Goal: Complete application form

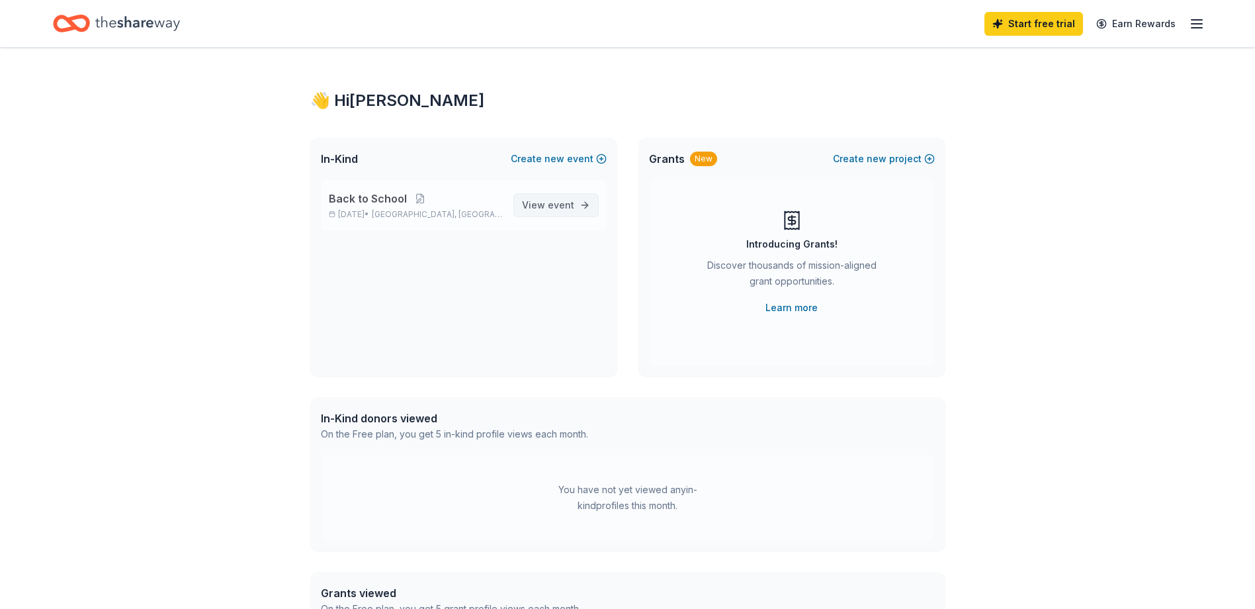
click at [562, 206] on span "event" at bounding box center [561, 204] width 26 height 11
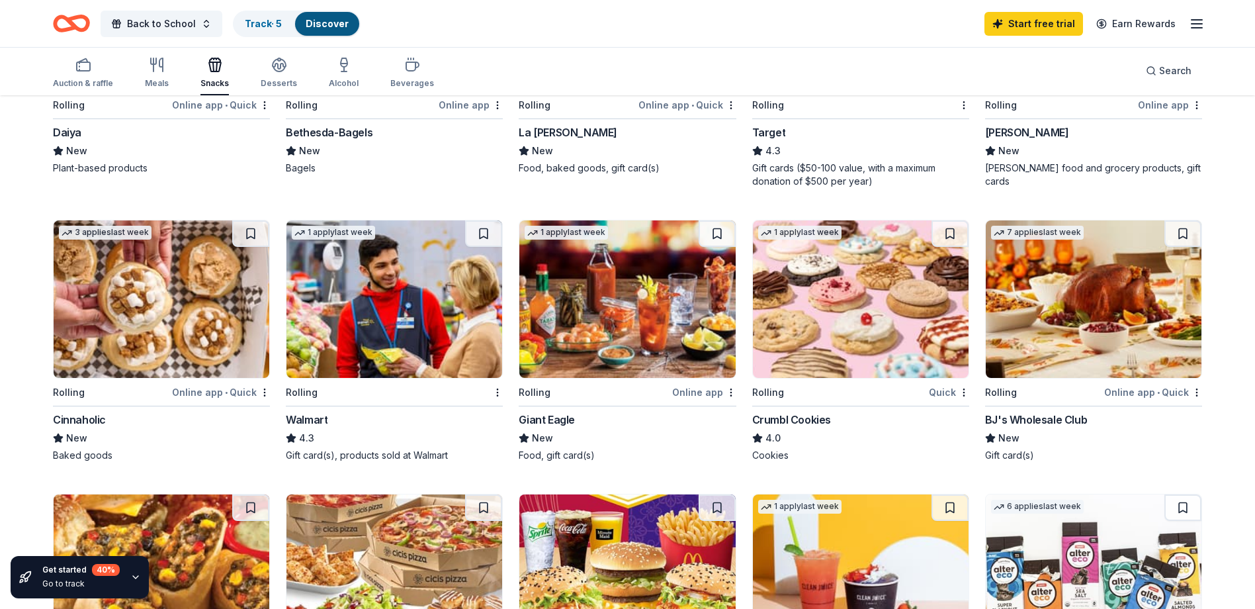
scroll to position [595, 0]
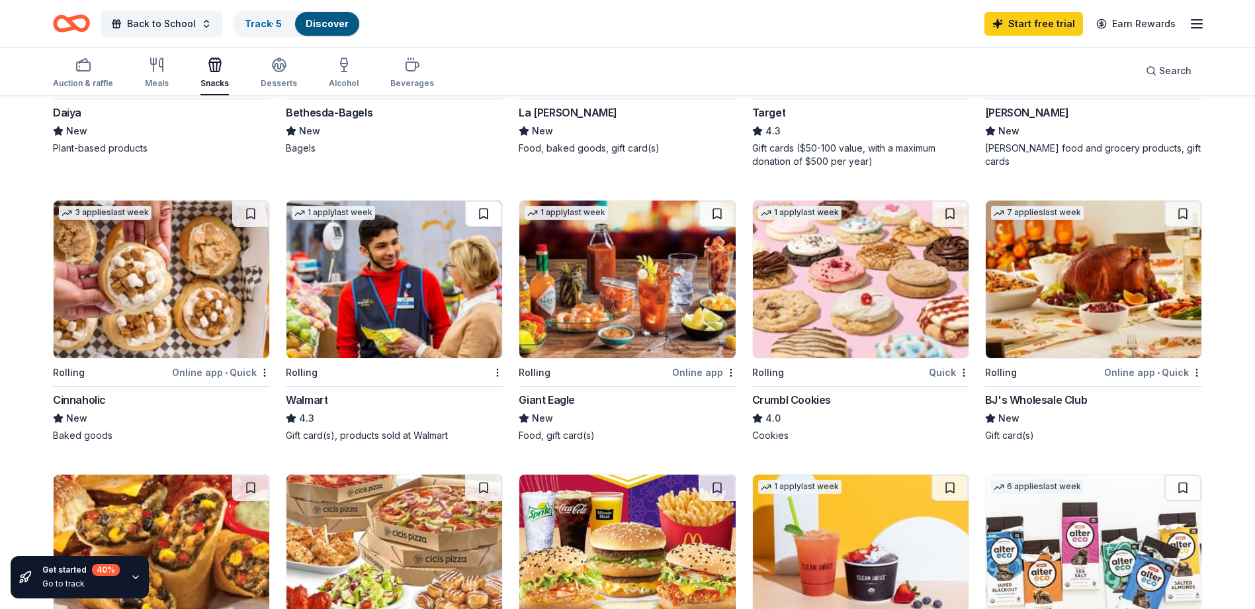
click at [485, 216] on button at bounding box center [483, 213] width 37 height 26
click at [1184, 214] on button at bounding box center [1182, 213] width 37 height 26
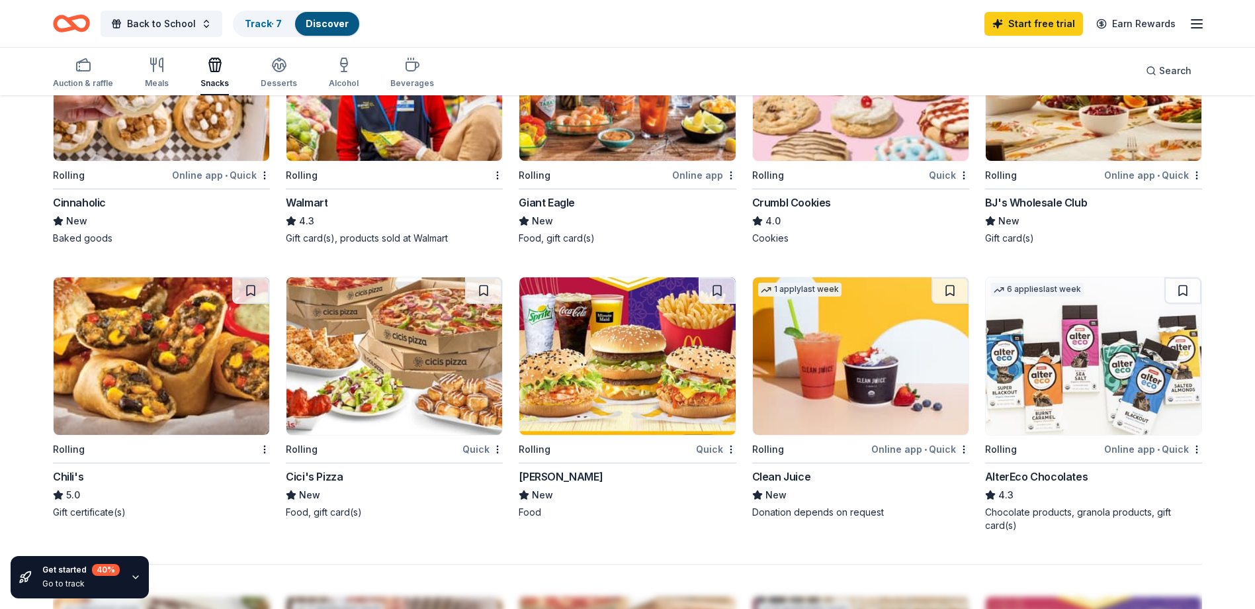
scroll to position [794, 0]
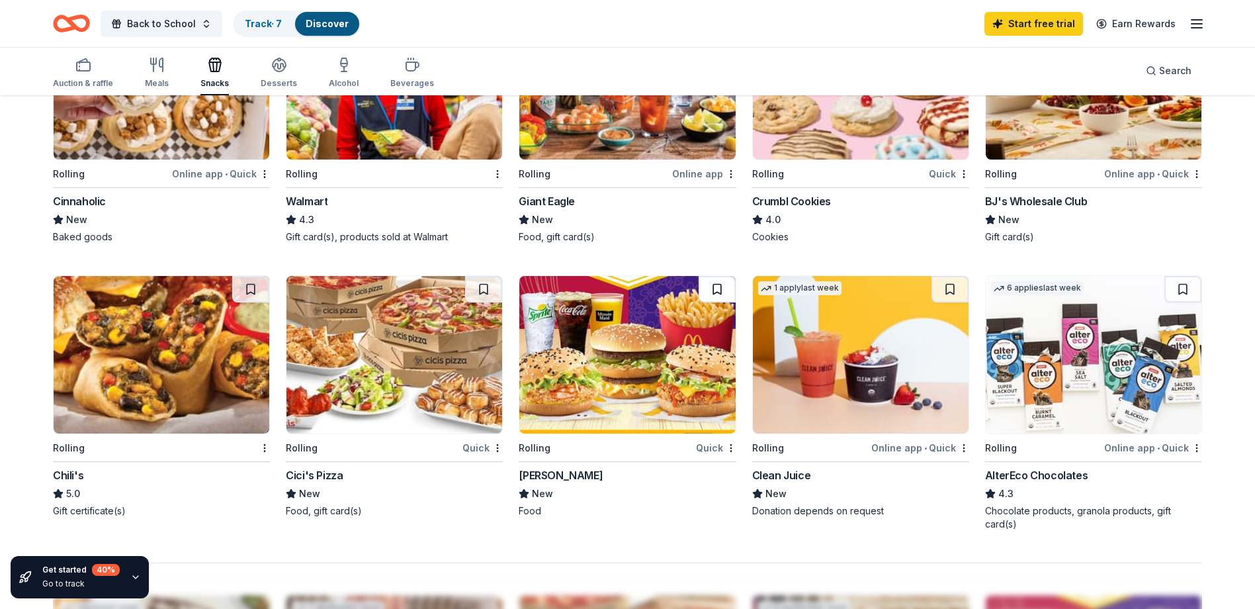
click at [714, 286] on button at bounding box center [717, 289] width 37 height 26
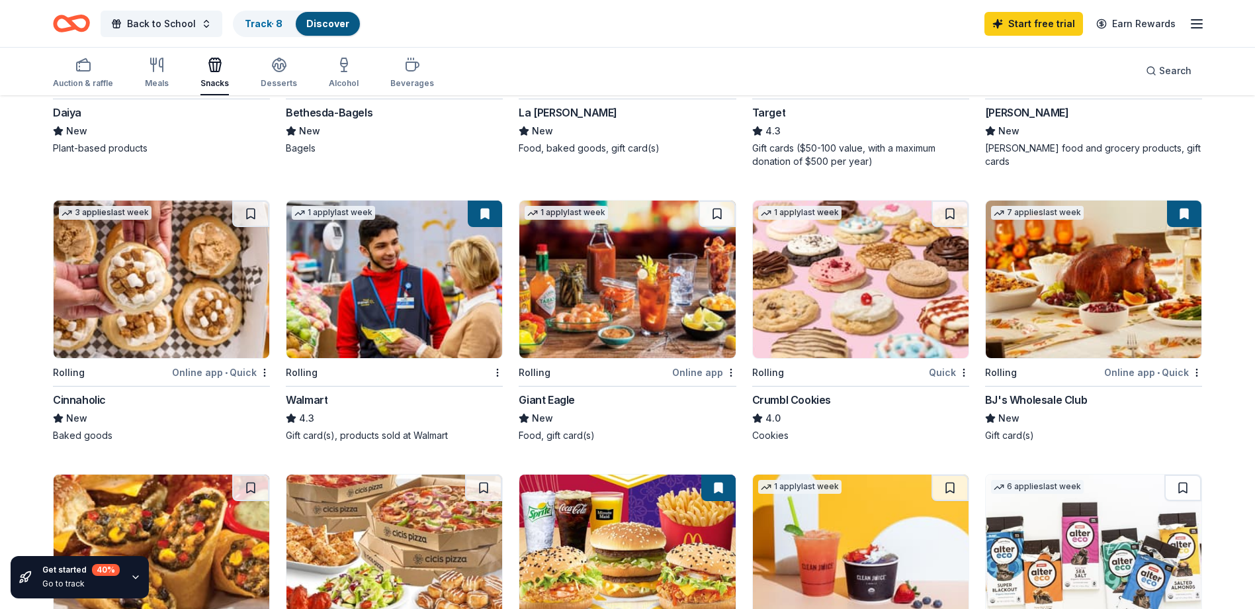
scroll to position [728, 0]
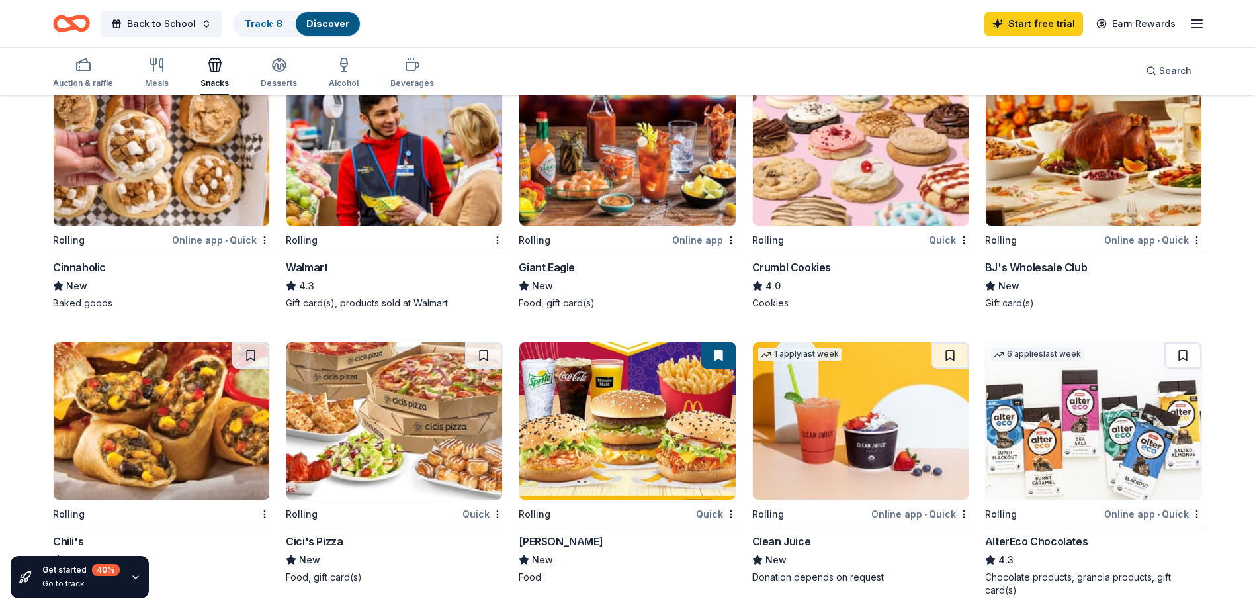
click at [555, 543] on div "[PERSON_NAME]" at bounding box center [561, 541] width 84 height 16
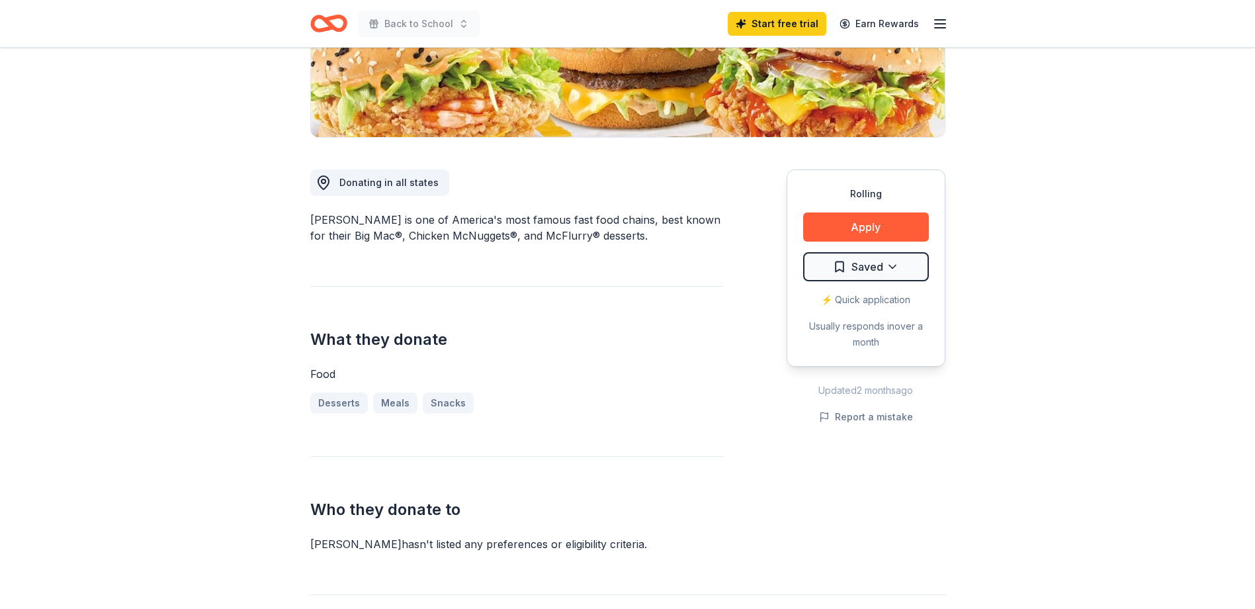
scroll to position [331, 0]
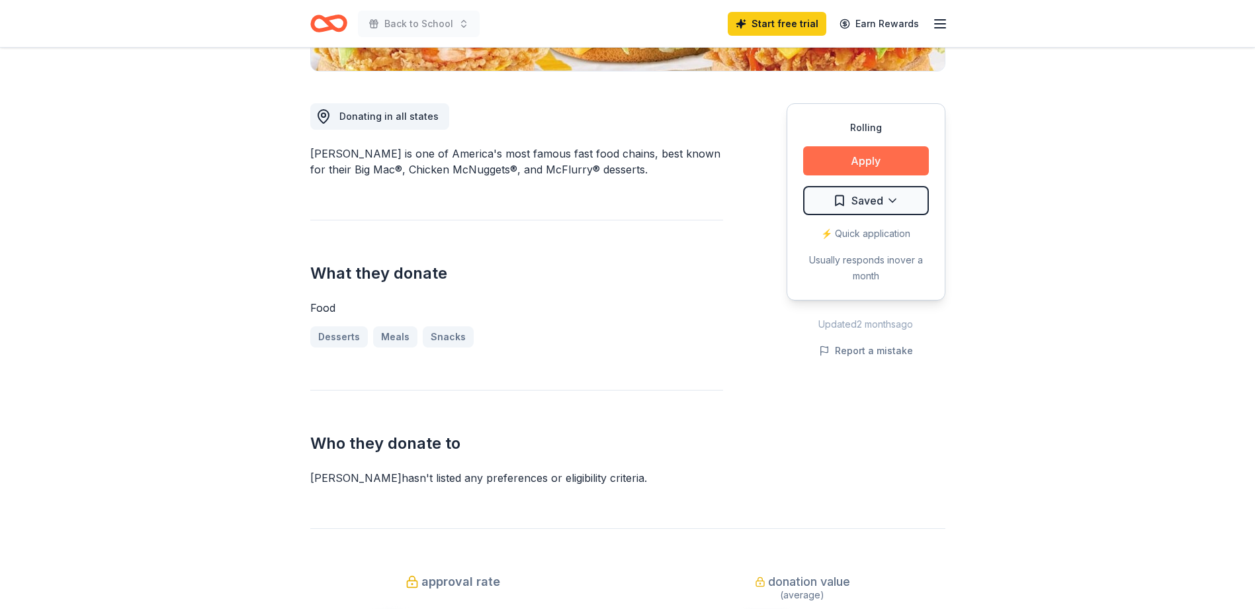
click at [861, 161] on button "Apply" at bounding box center [866, 160] width 126 height 29
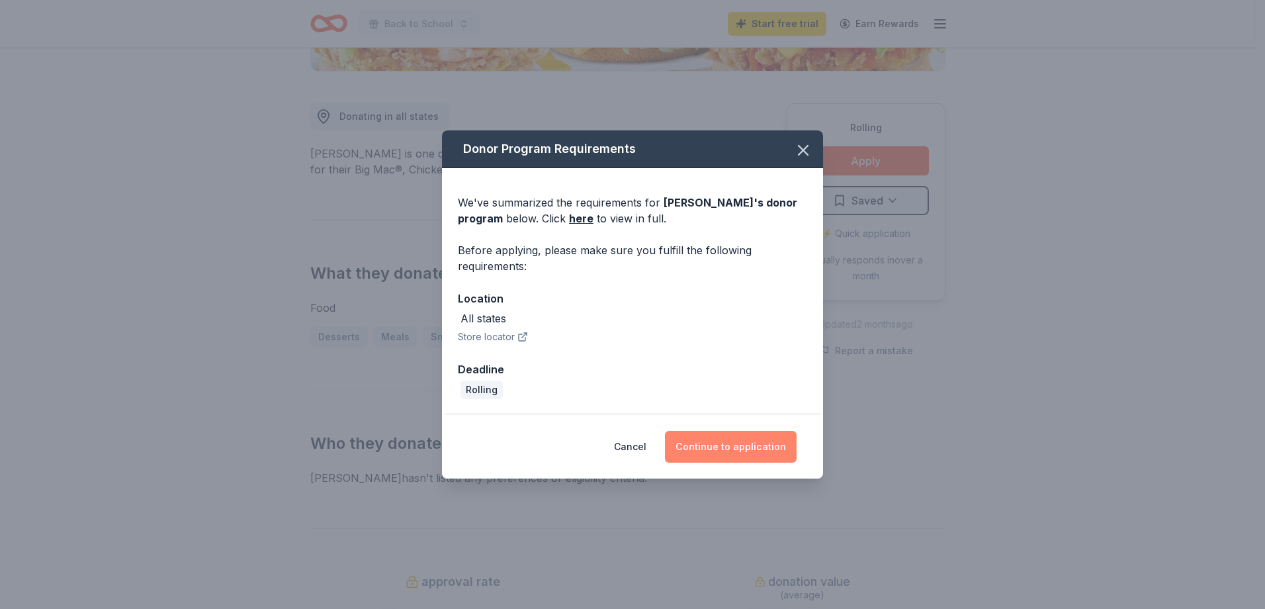
click at [740, 450] on button "Continue to application" at bounding box center [731, 447] width 132 height 32
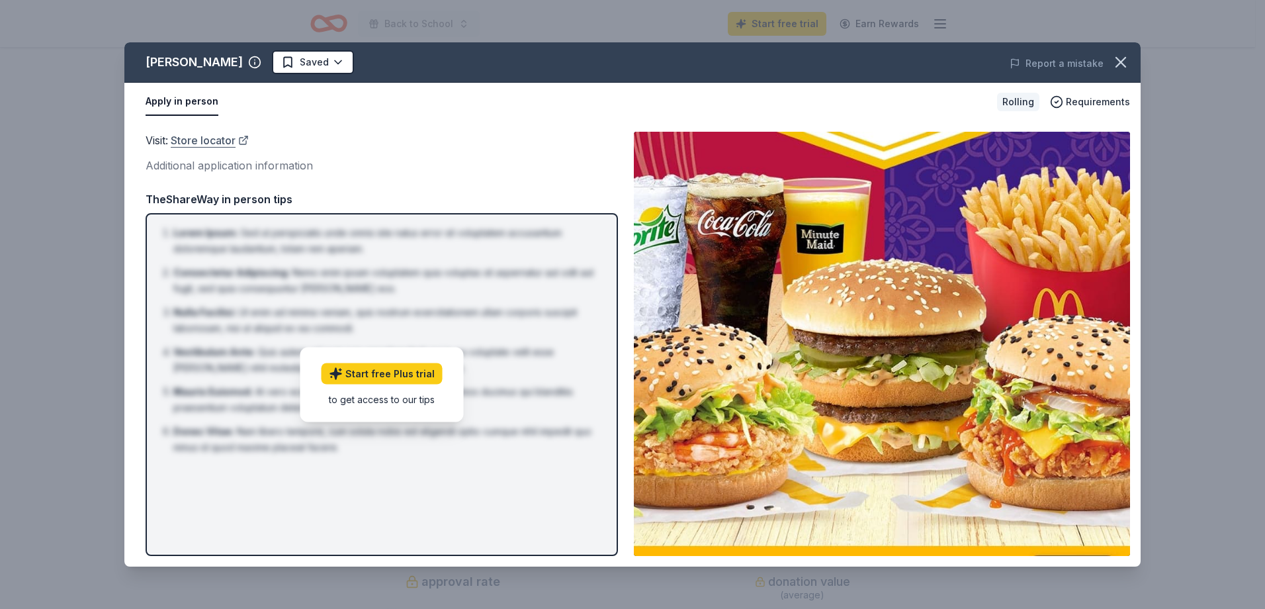
click at [212, 140] on link "Store locator" at bounding box center [210, 140] width 78 height 17
click at [1119, 62] on icon "button" at bounding box center [1120, 62] width 19 height 19
